Goal: Transaction & Acquisition: Purchase product/service

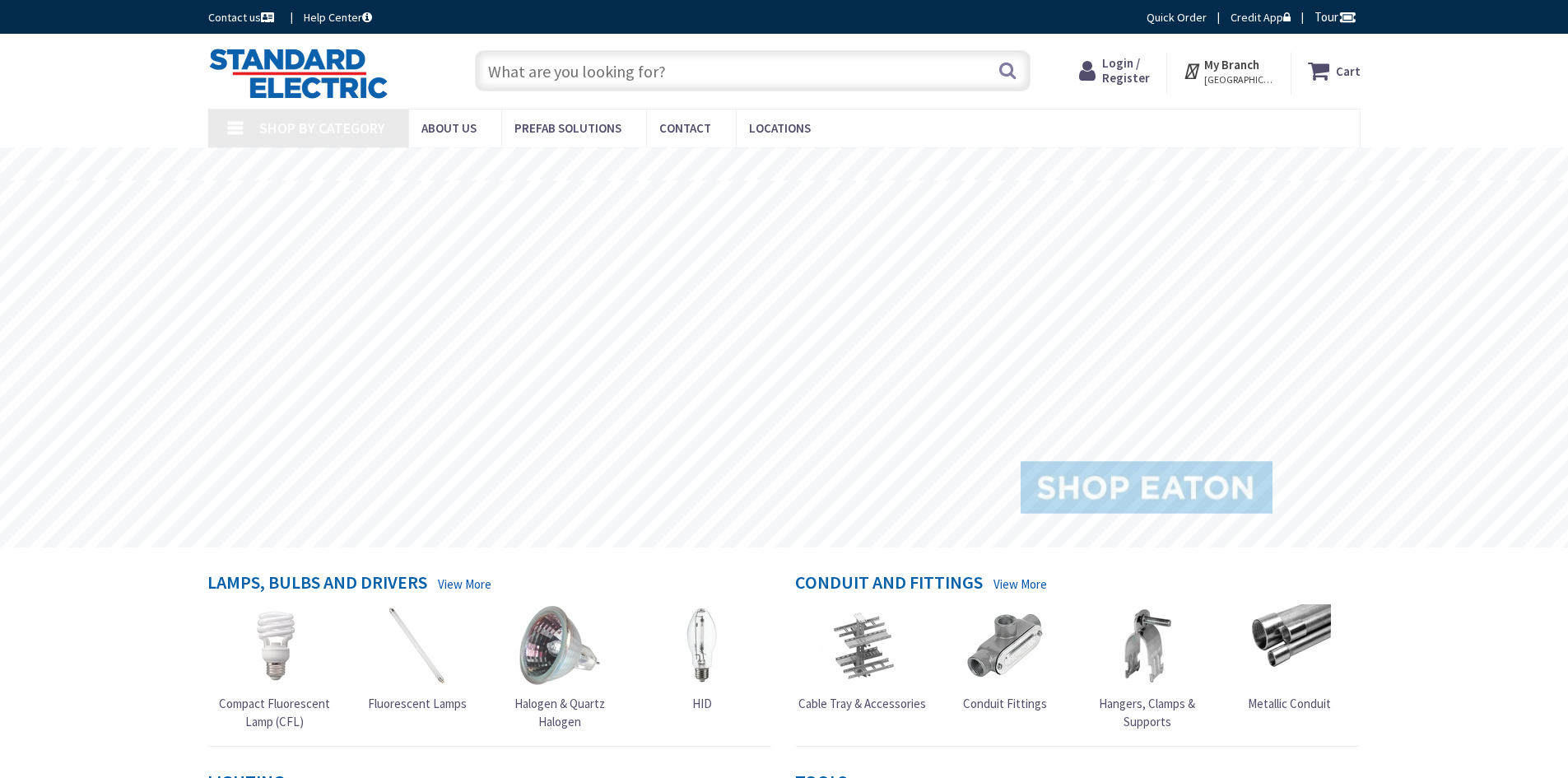
type input "[STREET_ADDRESS]"
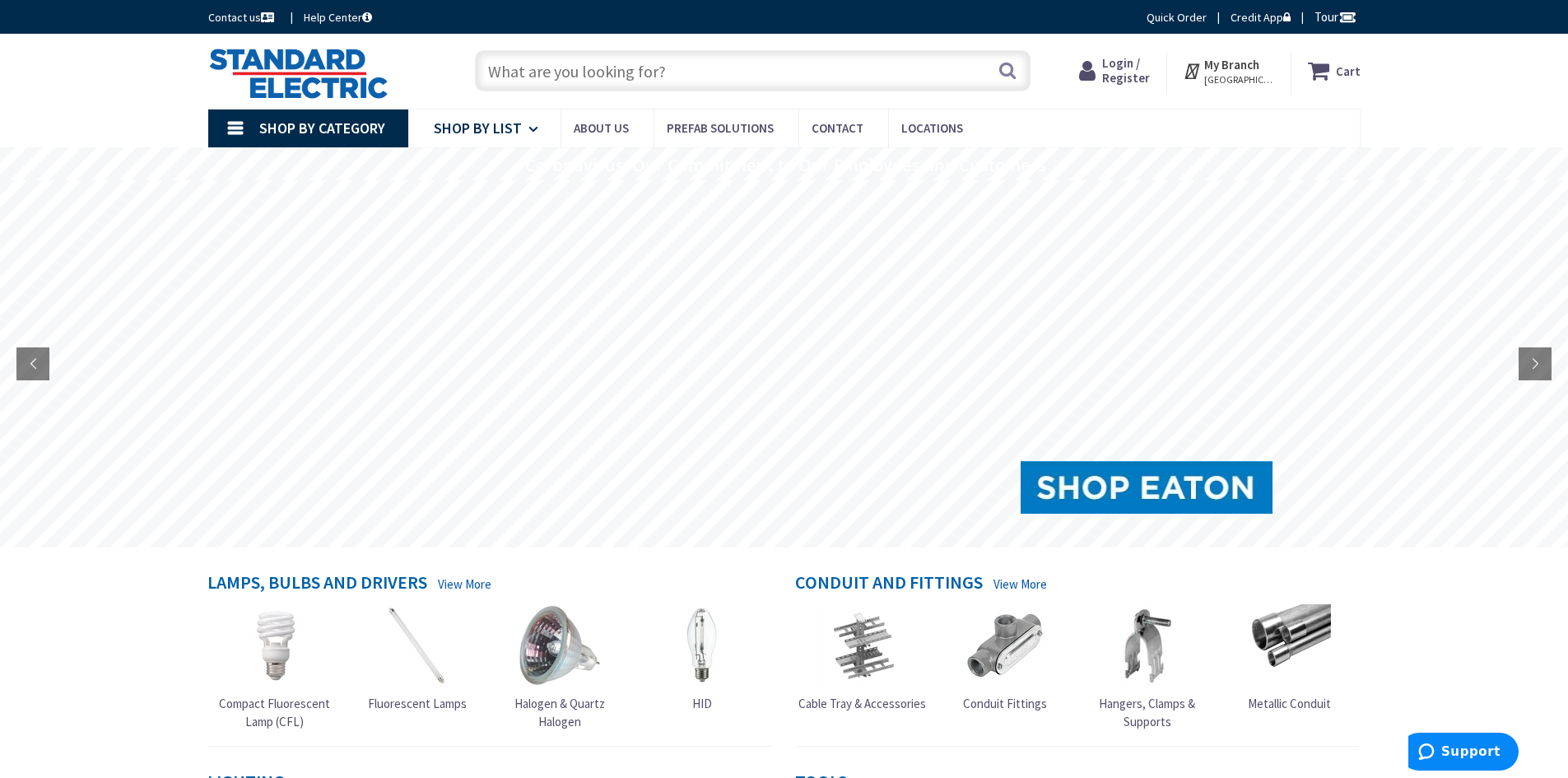
click at [471, 122] on span "Shop By List" at bounding box center [478, 128] width 88 height 19
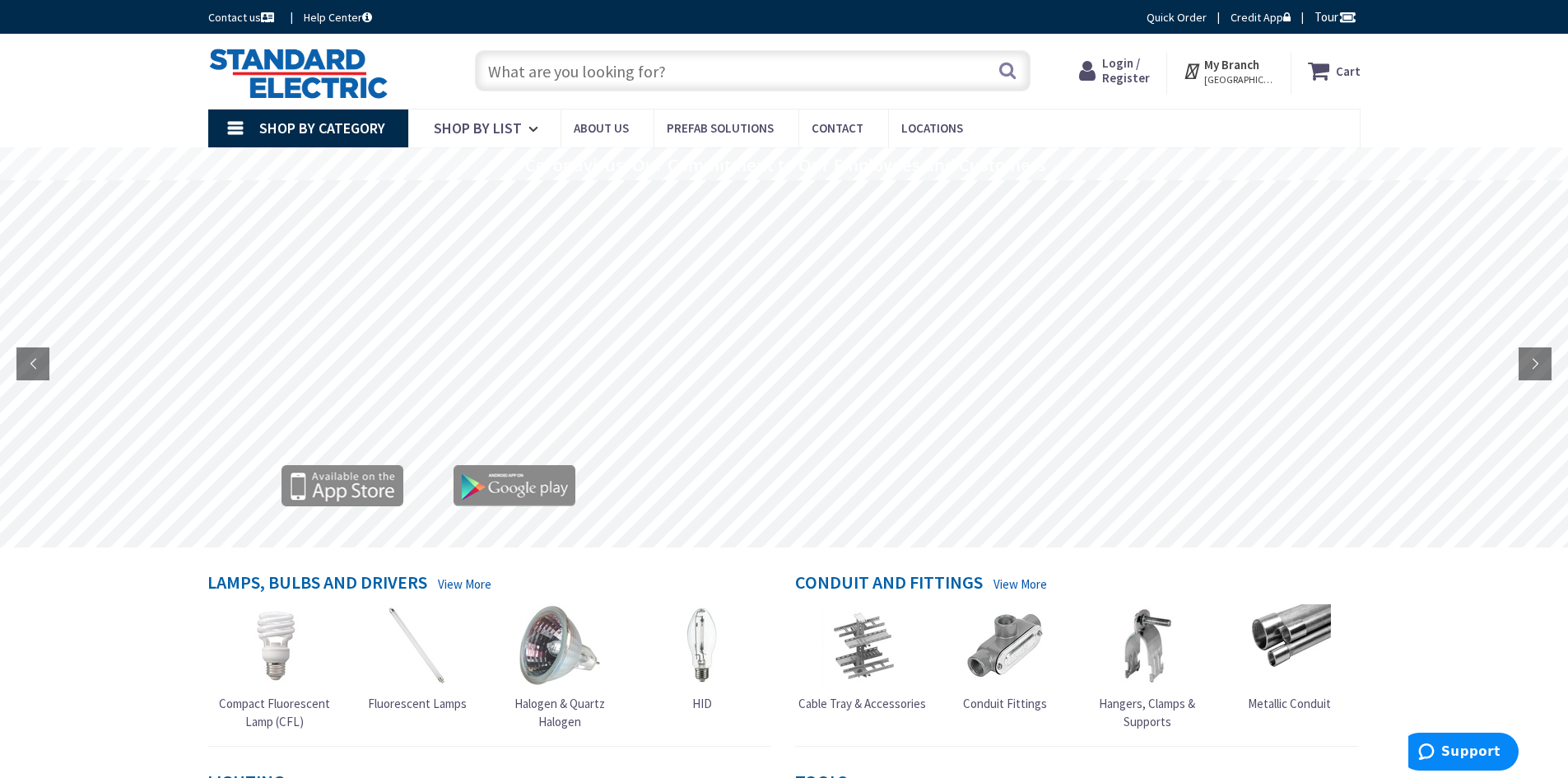
click at [671, 75] on input "text" at bounding box center [753, 70] width 556 height 41
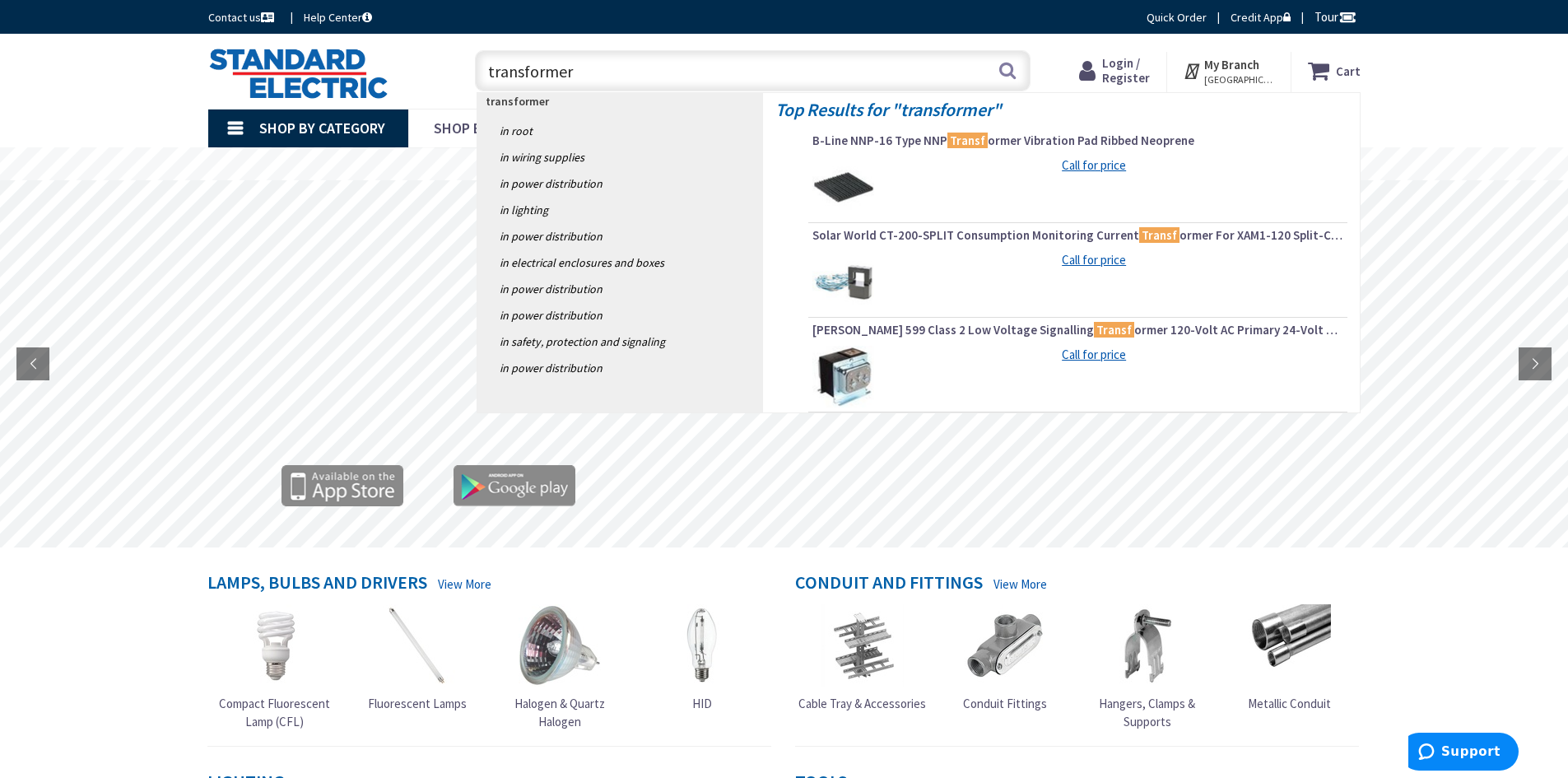
type input "transformers"
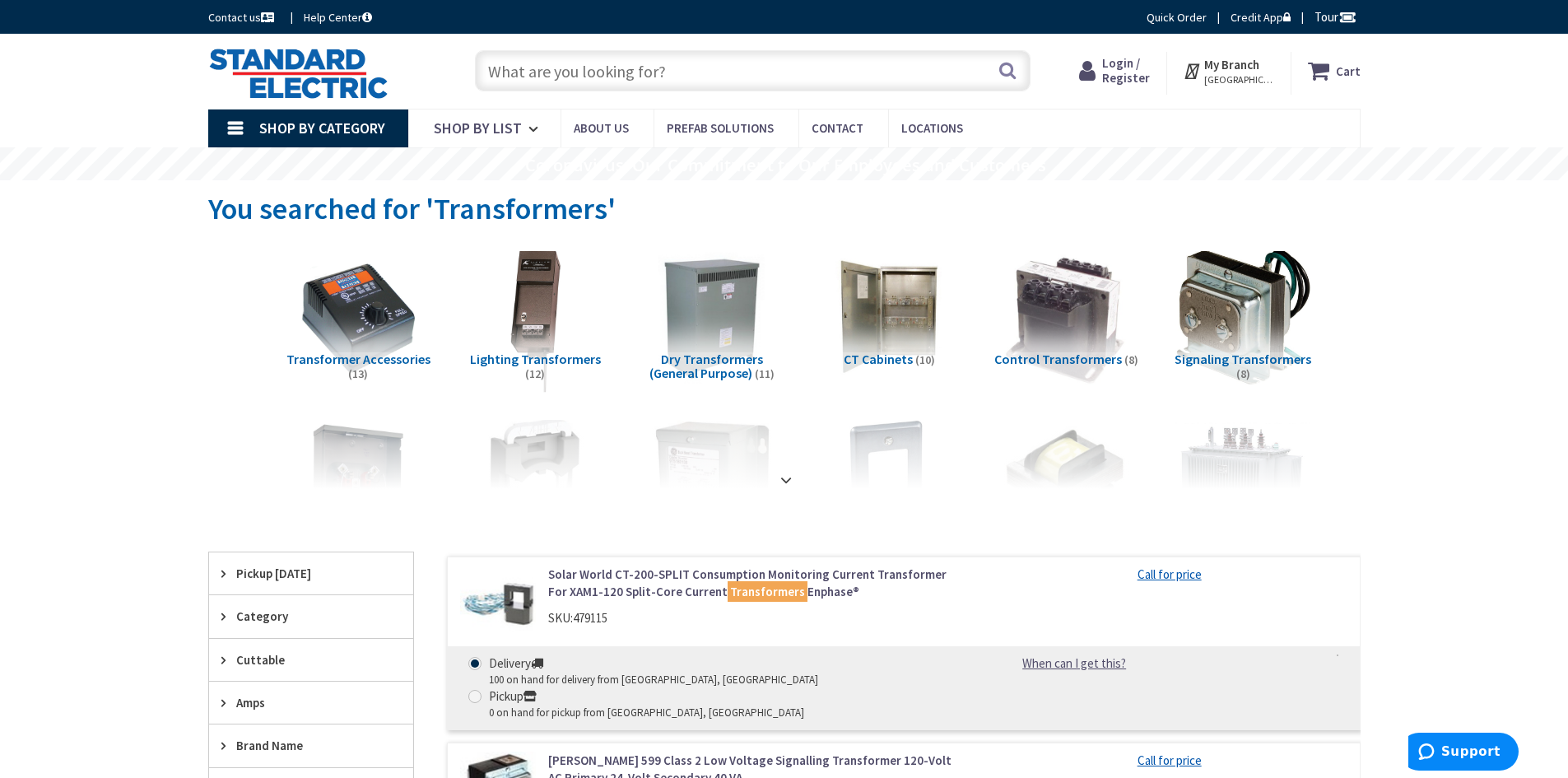
scroll to position [83, 0]
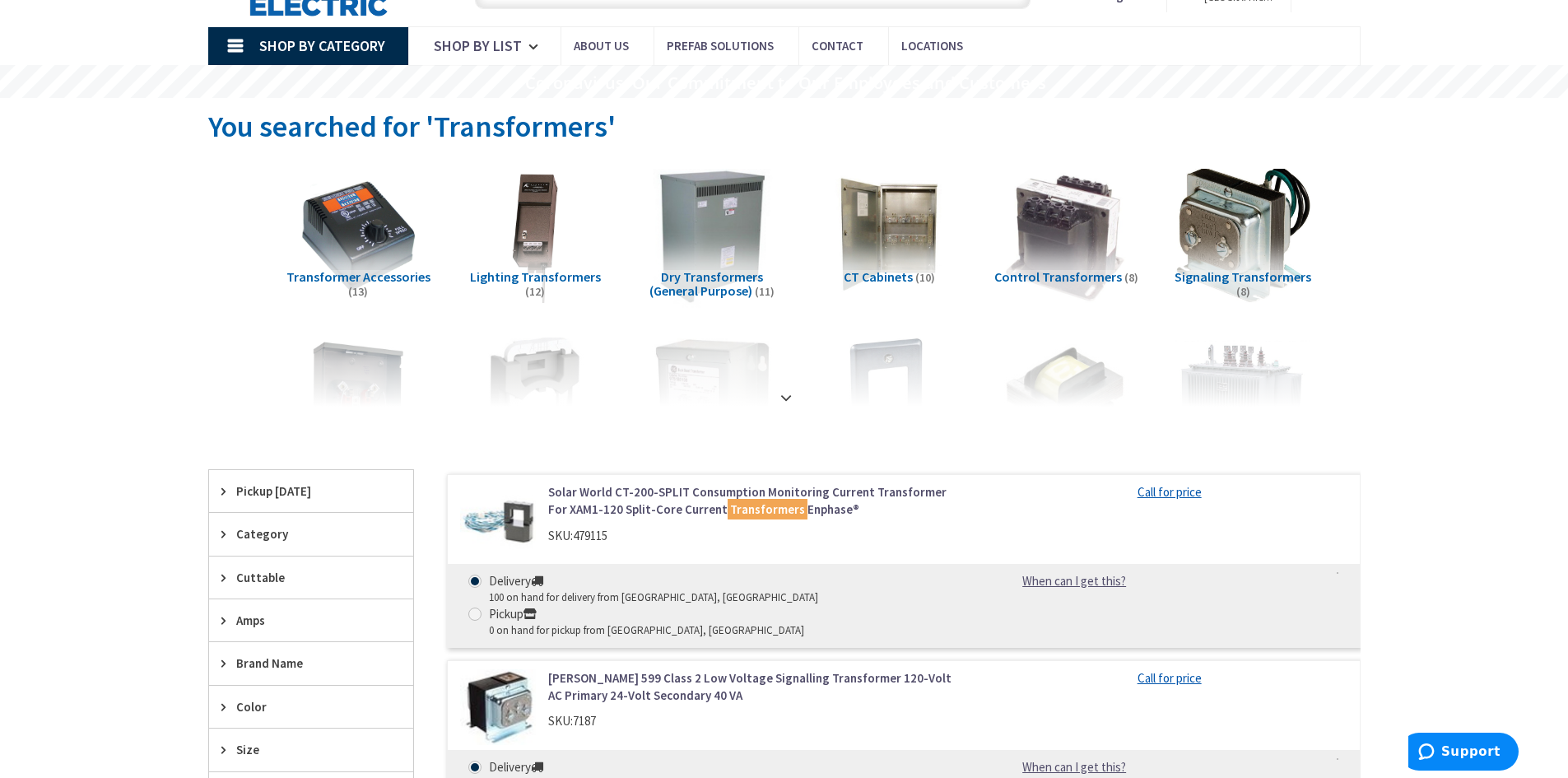
click at [721, 220] on img at bounding box center [712, 235] width 149 height 149
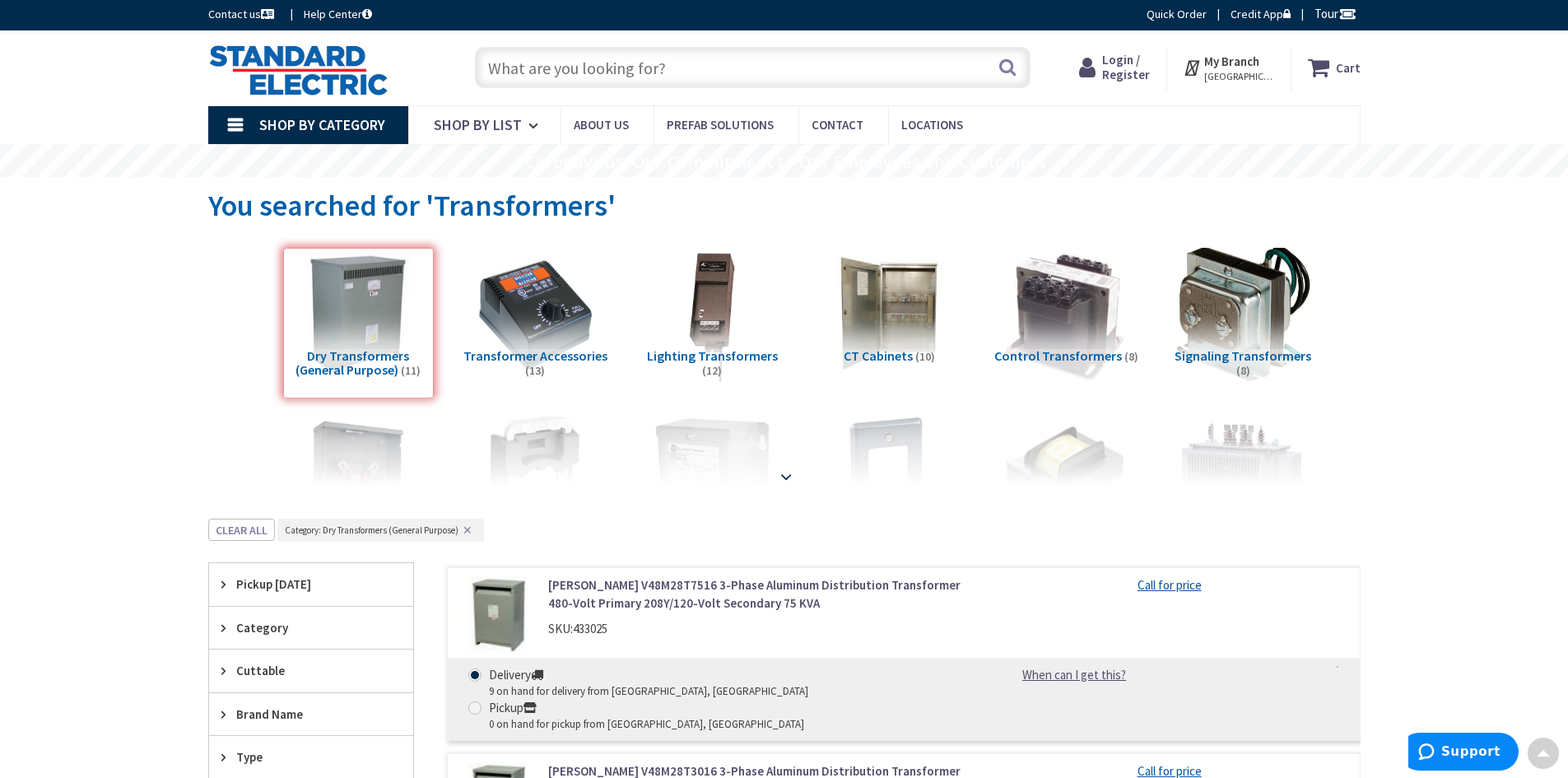
scroll to position [0, 0]
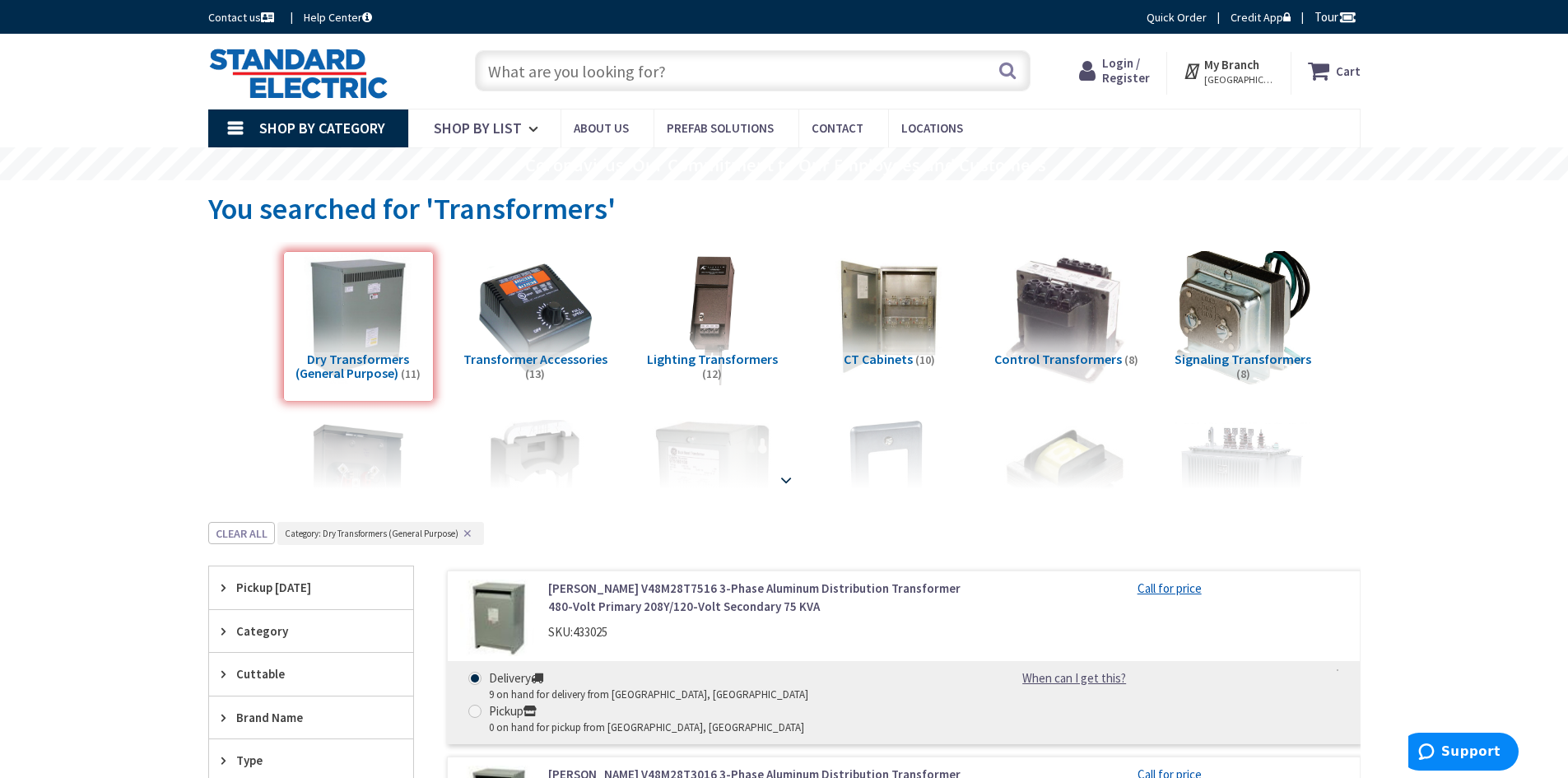
click at [782, 476] on strong at bounding box center [786, 479] width 19 height 18
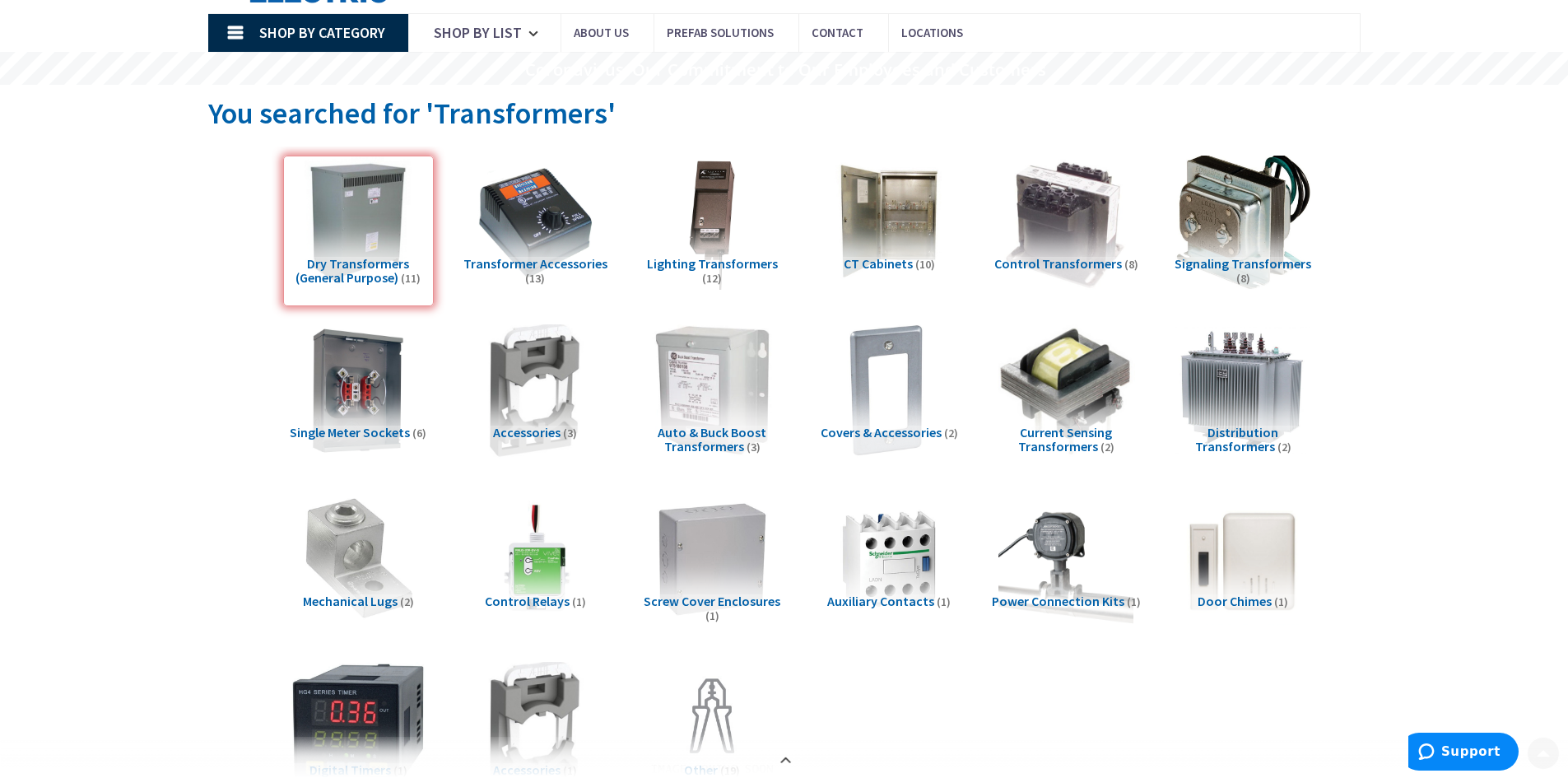
scroll to position [164, 0]
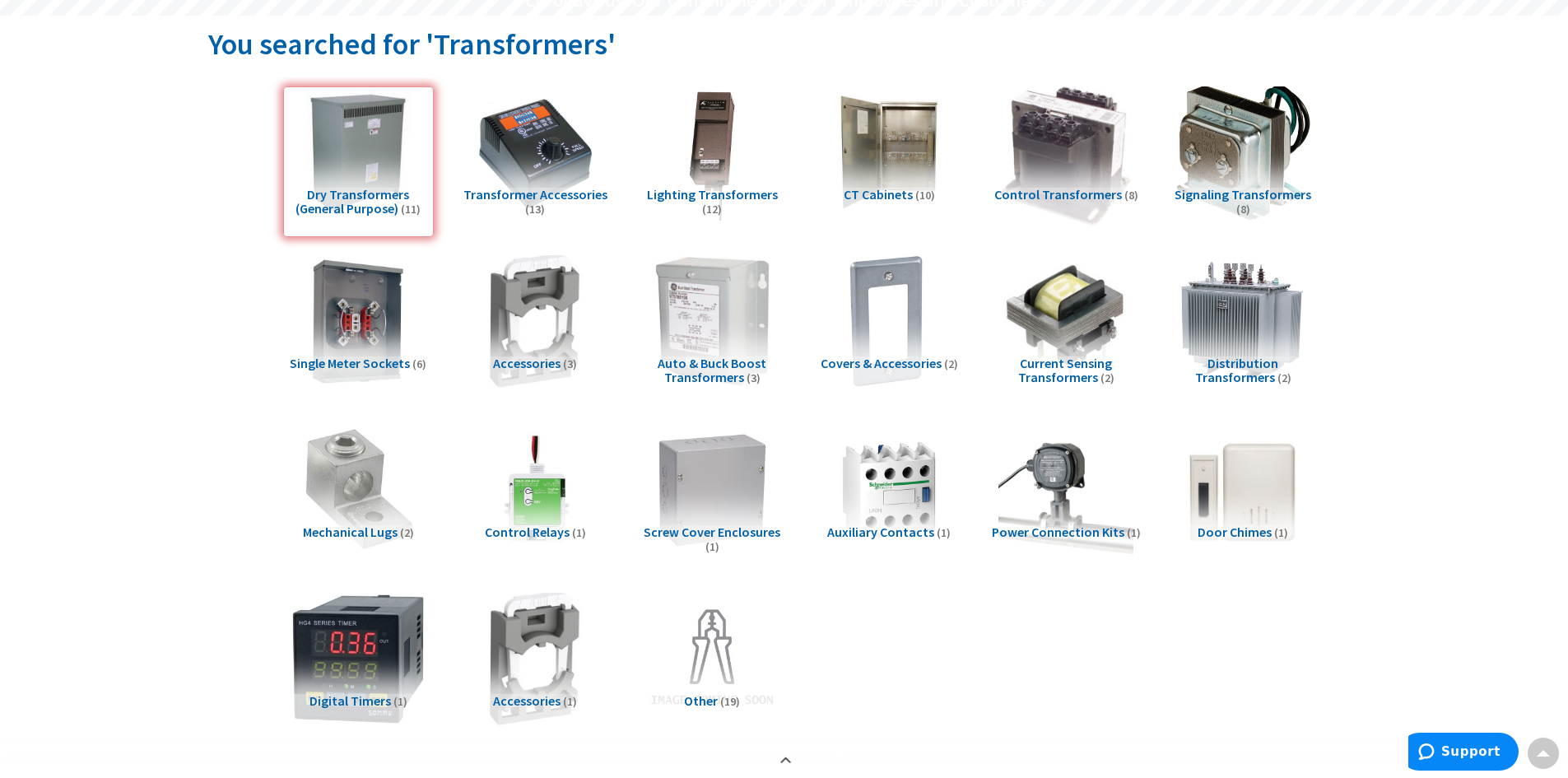
click at [1049, 136] on img at bounding box center [1066, 153] width 149 height 149
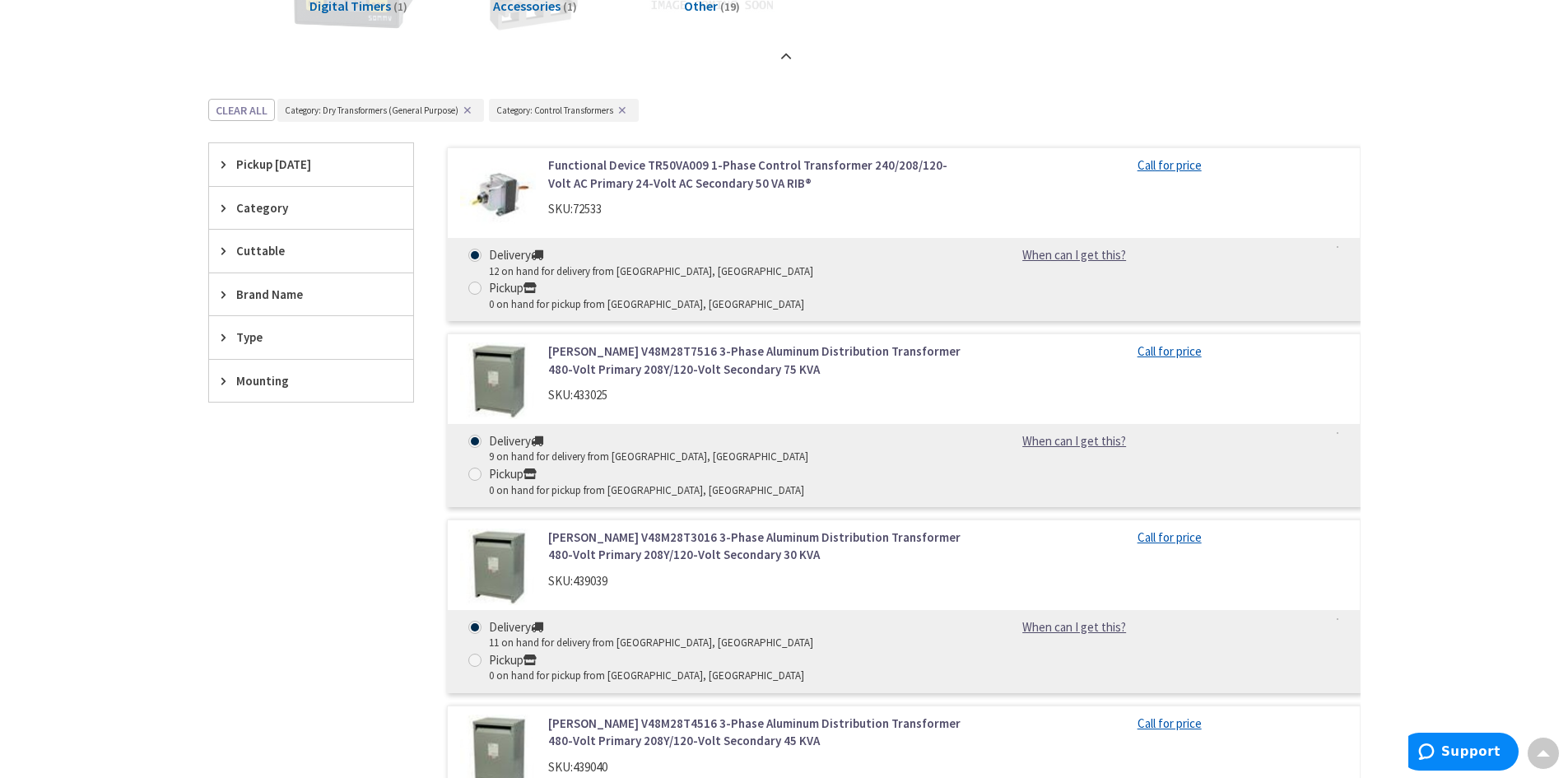
scroll to position [793, 0]
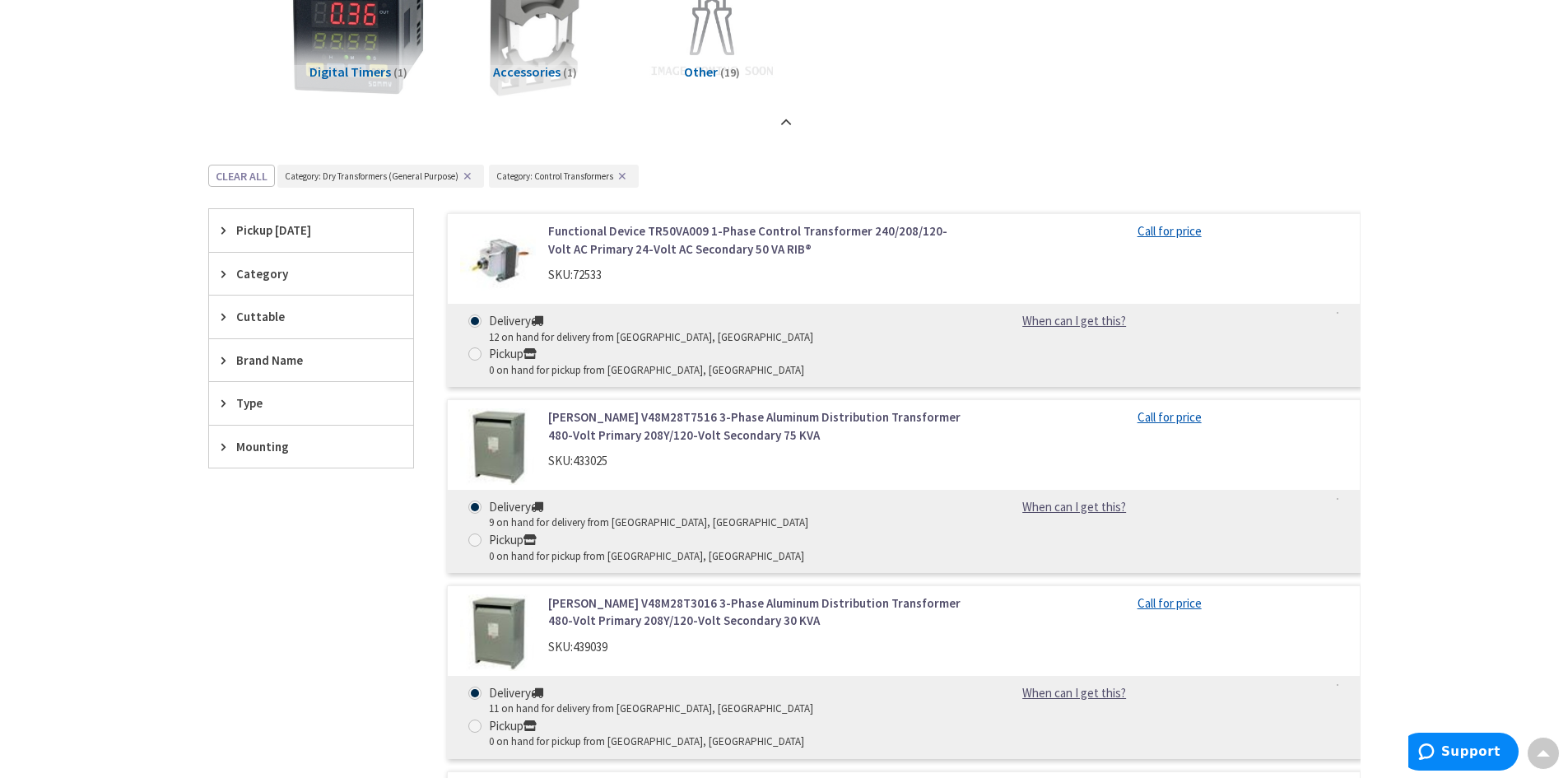
click at [261, 354] on span "Brand Name" at bounding box center [303, 360] width 134 height 18
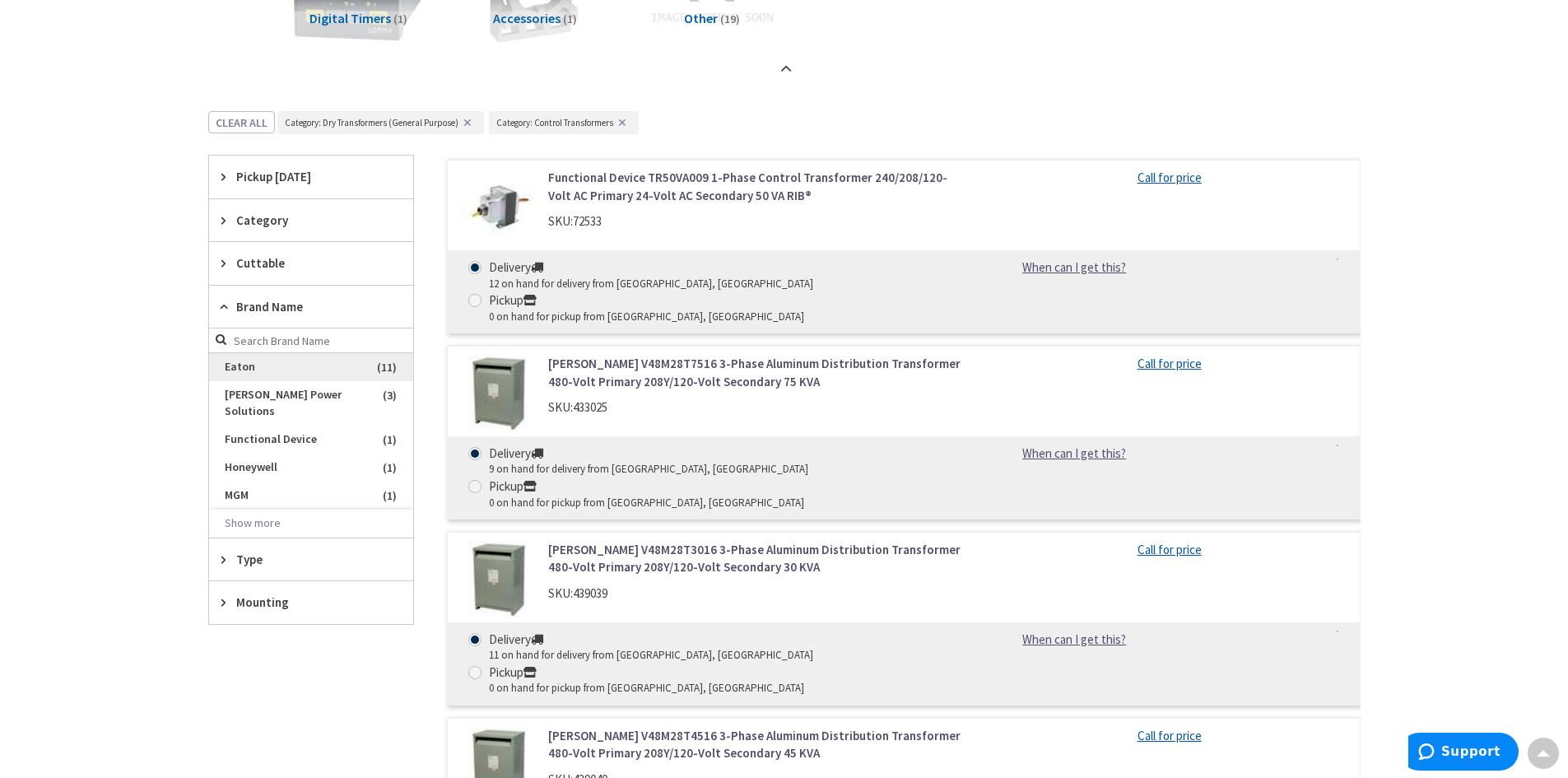
scroll to position [875, 0]
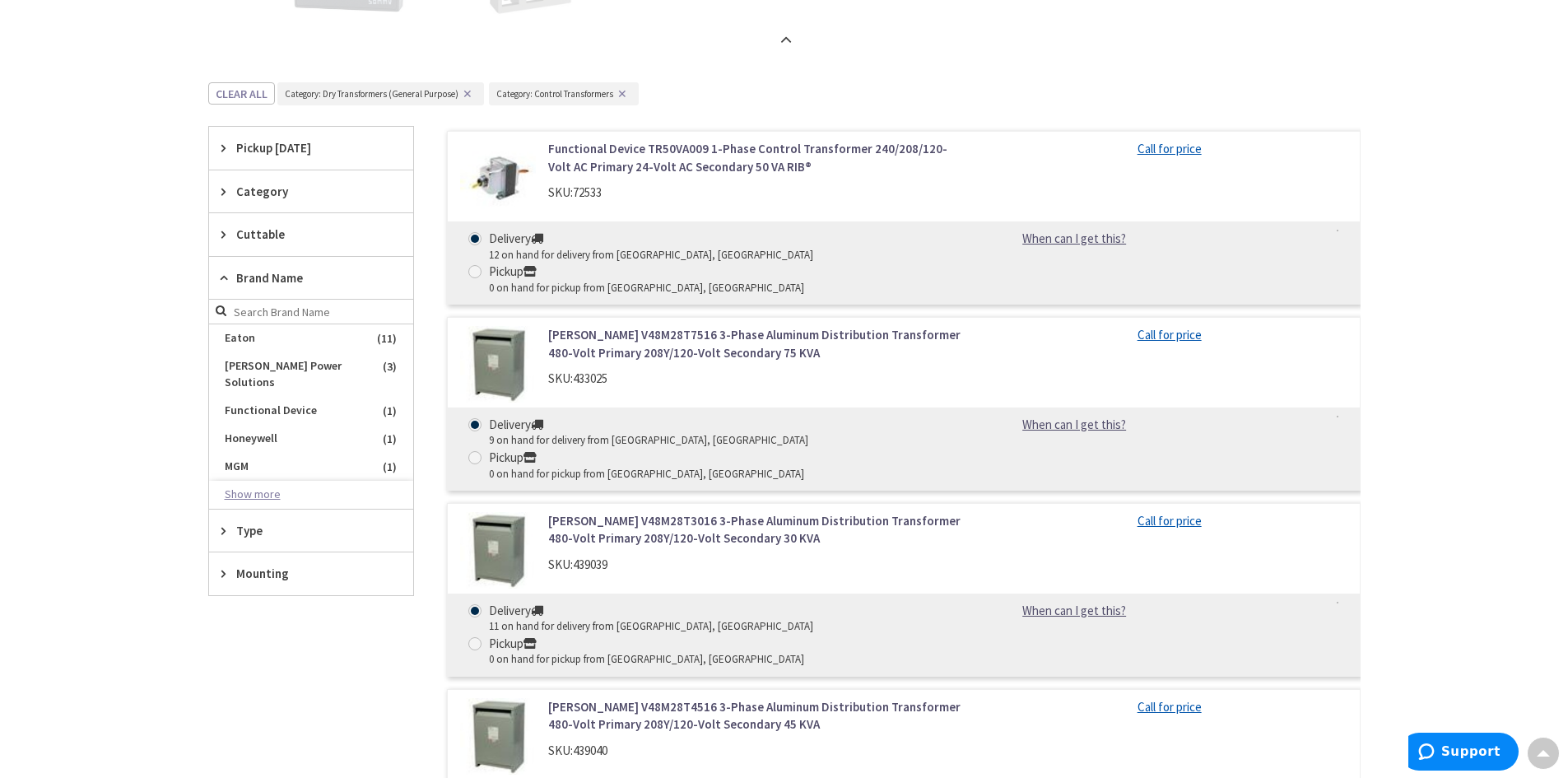
click at [264, 492] on button "Show more" at bounding box center [311, 494] width 204 height 28
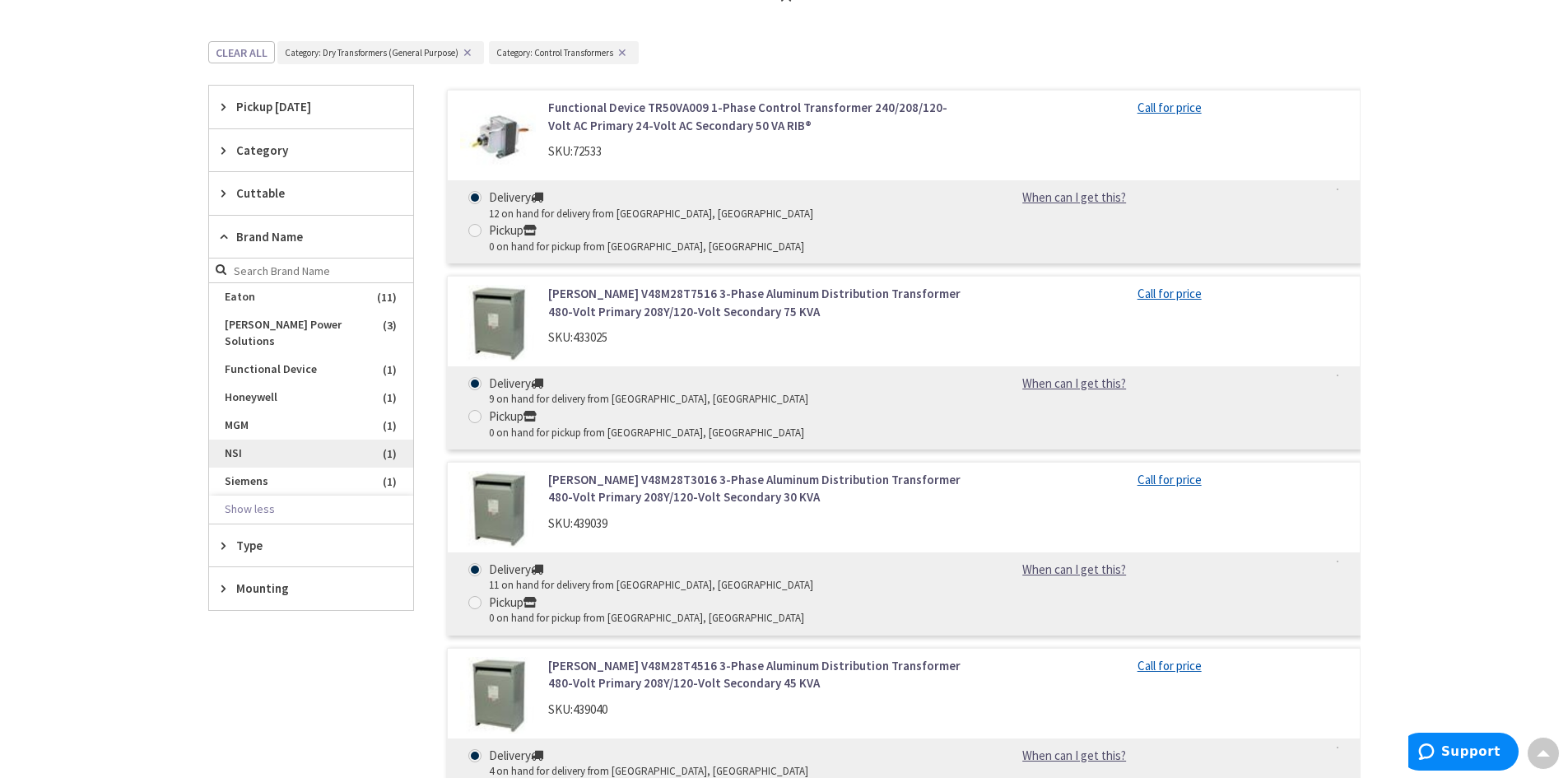
scroll to position [958, 0]
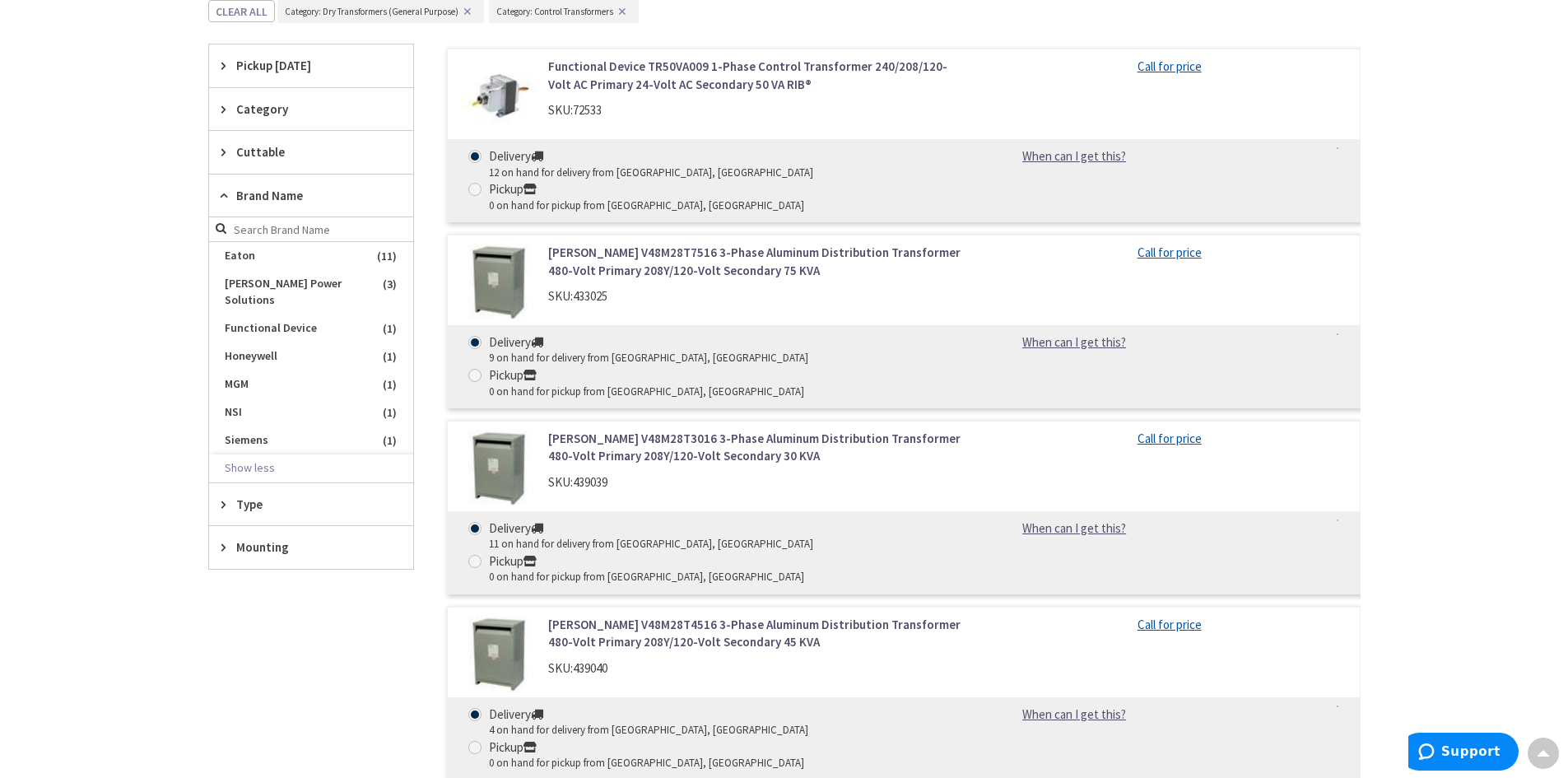
click at [257, 506] on span "Type" at bounding box center [303, 504] width 134 height 18
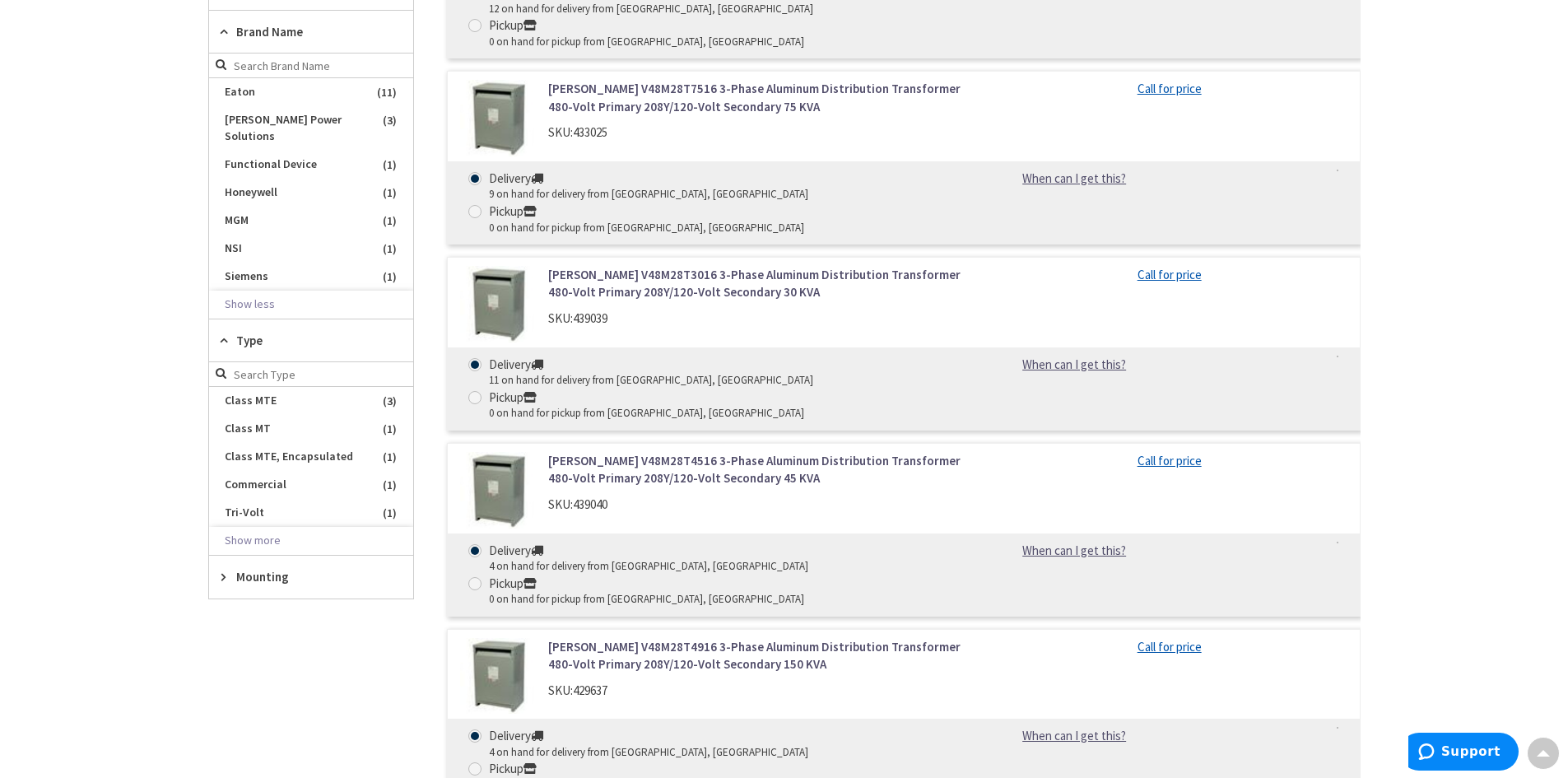
scroll to position [1122, 0]
click at [263, 572] on span "Mounting" at bounding box center [303, 576] width 134 height 18
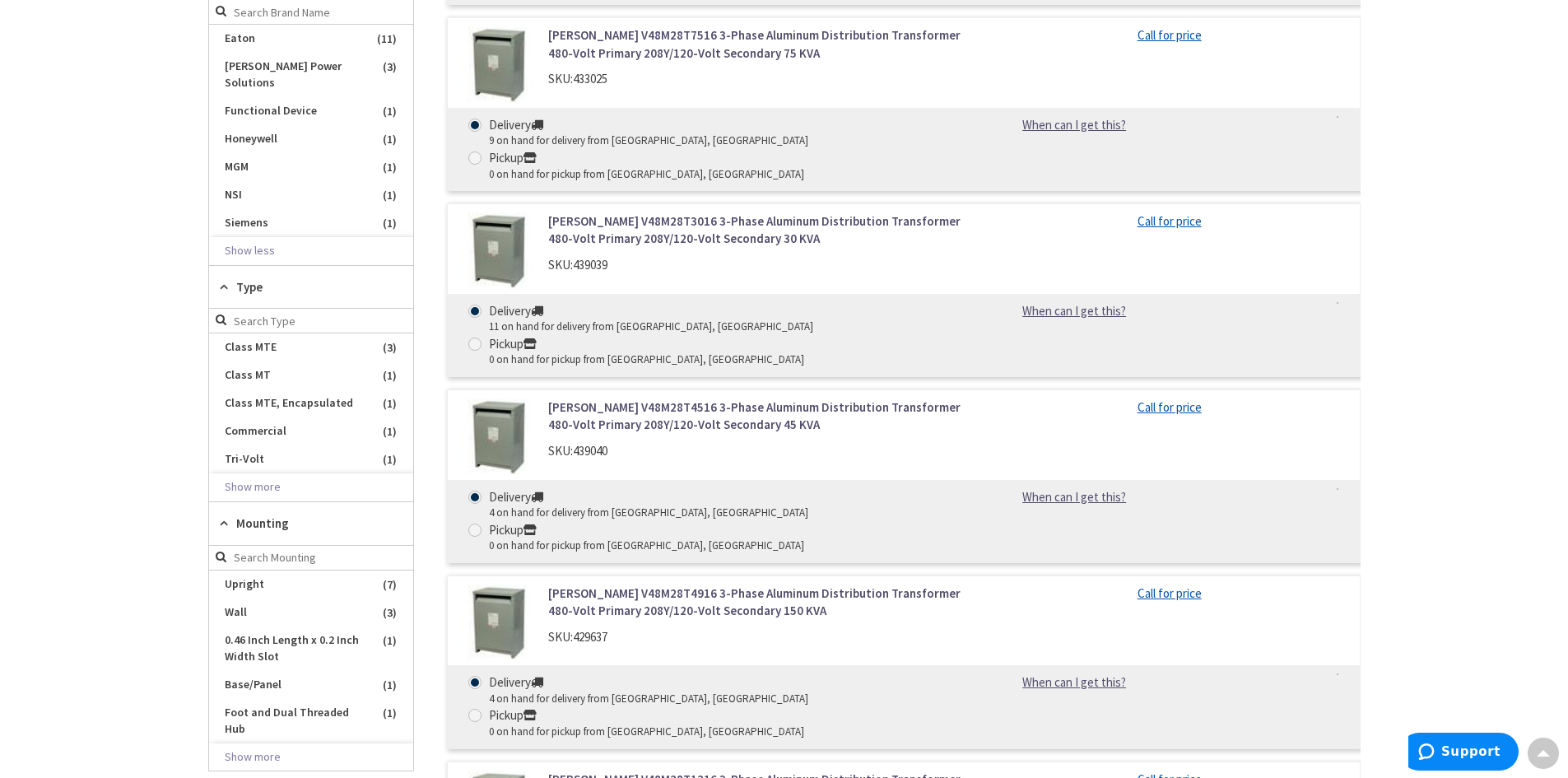
scroll to position [1205, 0]
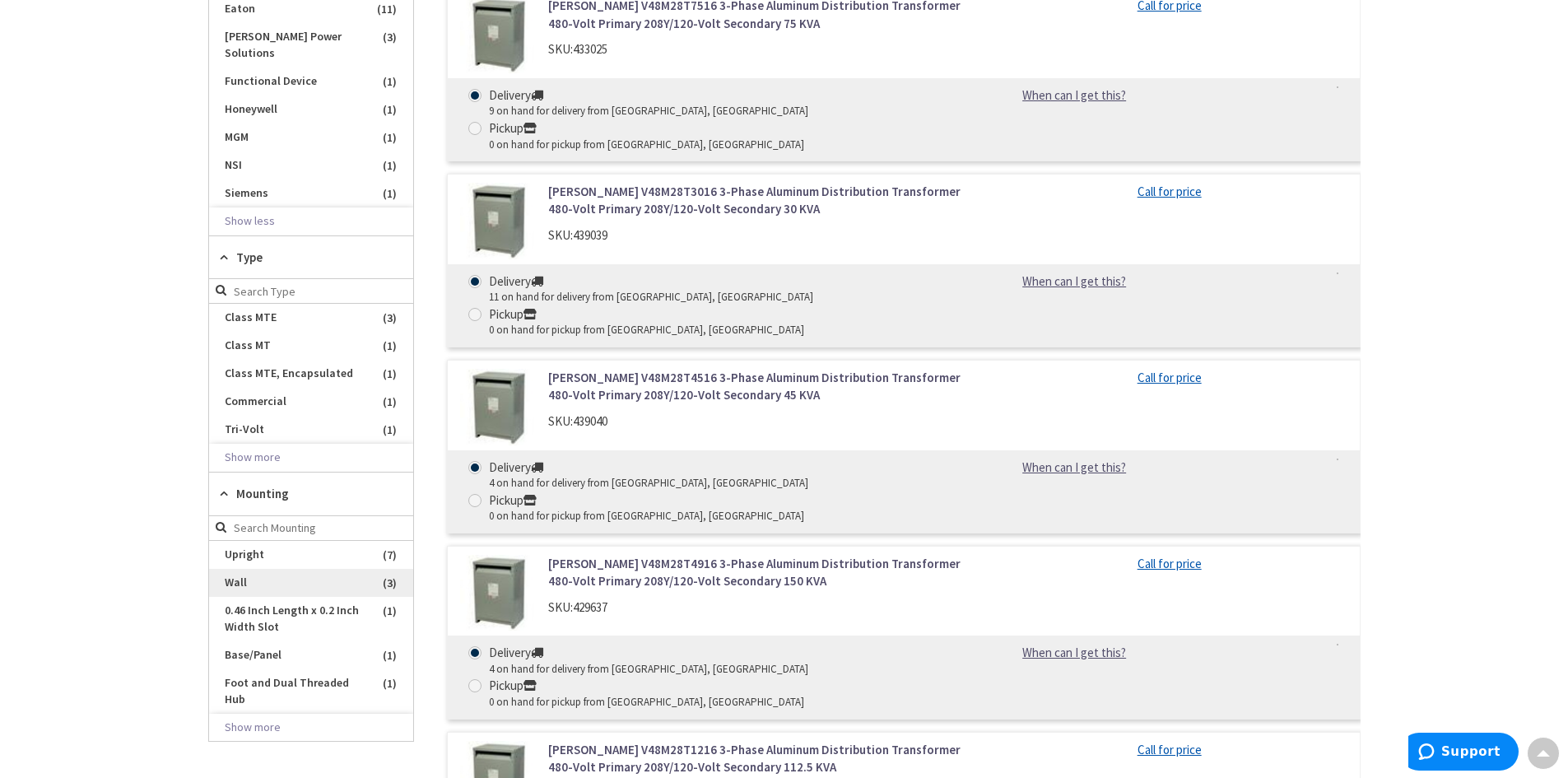
click at [241, 575] on span "Wall" at bounding box center [311, 583] width 204 height 28
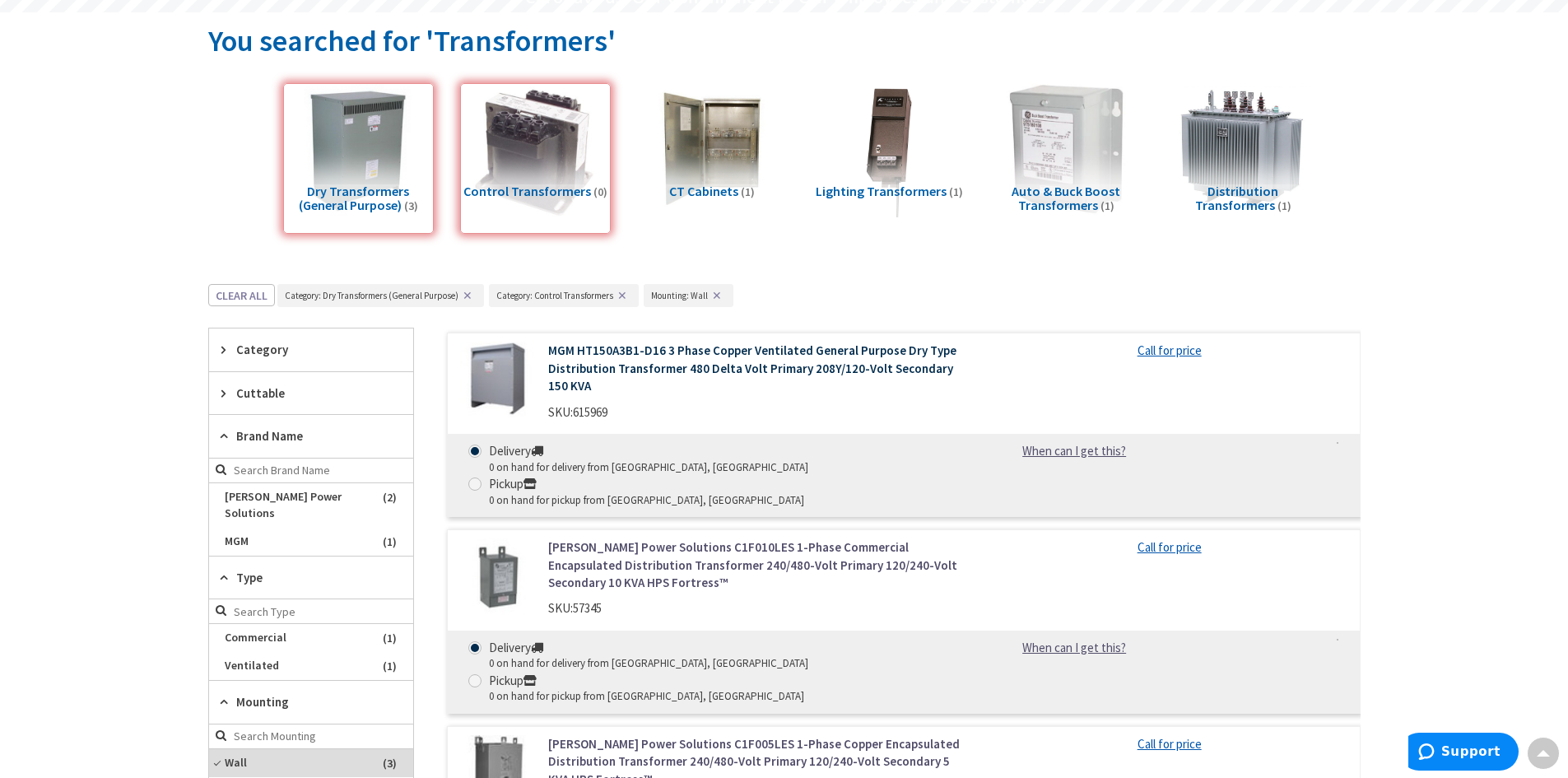
scroll to position [162, 0]
